Goal: Task Accomplishment & Management: Complete application form

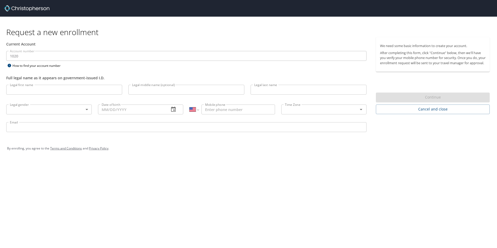
select select "US"
click at [105, 91] on input "Legal first name" at bounding box center [64, 90] width 116 height 10
type input "[PERSON_NAME]"
type input "[GEOGRAPHIC_DATA]"
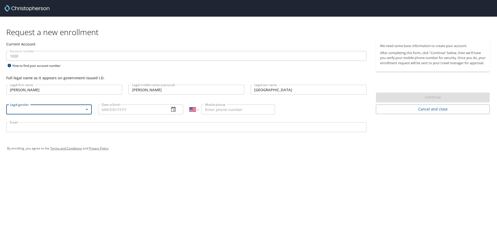
click at [87, 114] on body "Request a new enrollment Current Account Account number 1020 Account number How…" at bounding box center [248, 124] width 497 height 248
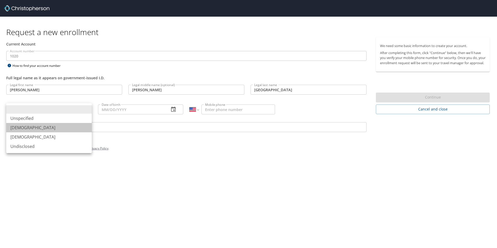
click at [81, 127] on li "[DEMOGRAPHIC_DATA]" at bounding box center [48, 127] width 85 height 9
type input "[DEMOGRAPHIC_DATA]"
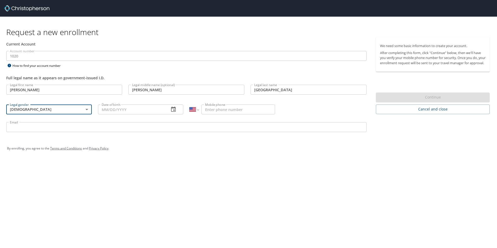
click at [137, 109] on input "Date of birth" at bounding box center [131, 109] width 67 height 10
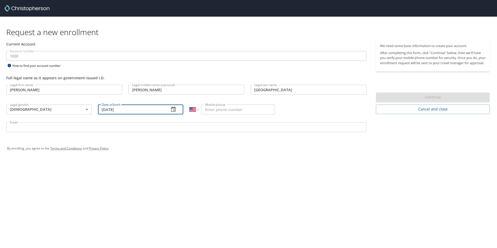
type input "[DATE]"
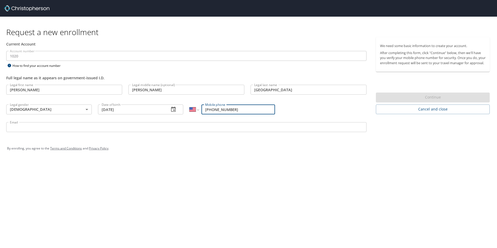
type input "[PHONE_NUMBER]"
click at [132, 127] on input "Email" at bounding box center [186, 127] width 360 height 10
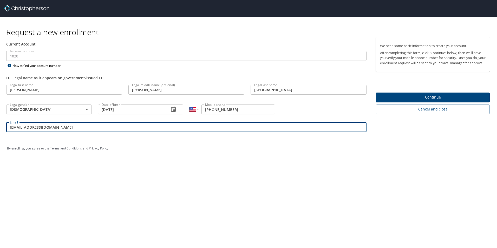
type input "[EMAIL_ADDRESS][DOMAIN_NAME]"
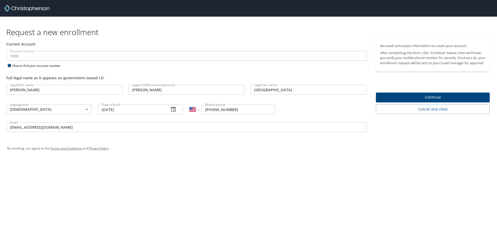
click at [464, 101] on span "Continue" at bounding box center [432, 97] width 105 height 6
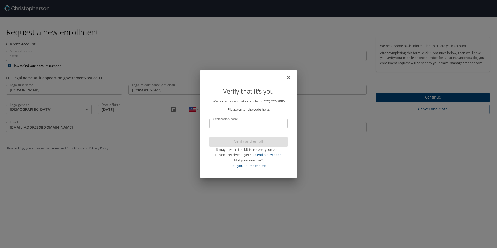
click at [263, 113] on p "We texted a verification code to (***) ***- 9086 Please enter the code here: Ve…" at bounding box center [248, 133] width 78 height 70
click at [267, 117] on p "We texted a verification code to (***) ***- 9086 Please enter the code here: Ve…" at bounding box center [248, 133] width 78 height 70
click at [264, 122] on input "Verification code" at bounding box center [248, 123] width 78 height 10
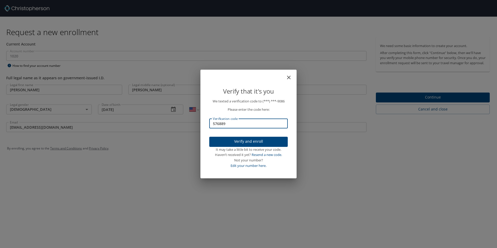
type input "576889"
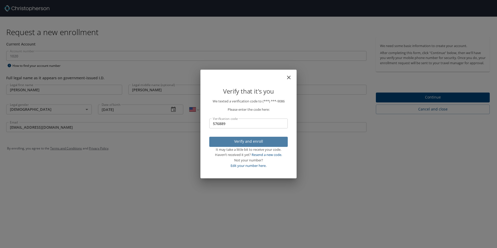
click at [257, 141] on span "Verify and enroll" at bounding box center [248, 141] width 70 height 6
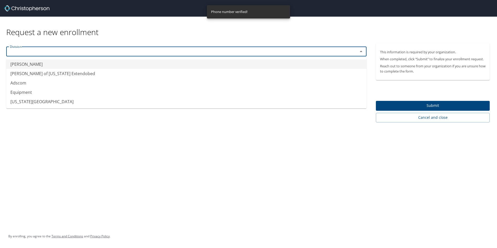
click at [210, 54] on input "text" at bounding box center [179, 51] width 342 height 7
click at [187, 63] on li "[PERSON_NAME]" at bounding box center [186, 63] width 360 height 9
type input "[PERSON_NAME]"
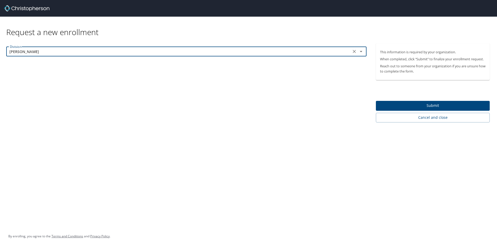
click at [406, 103] on span "Submit" at bounding box center [432, 105] width 105 height 6
